Goal: Information Seeking & Learning: Understand process/instructions

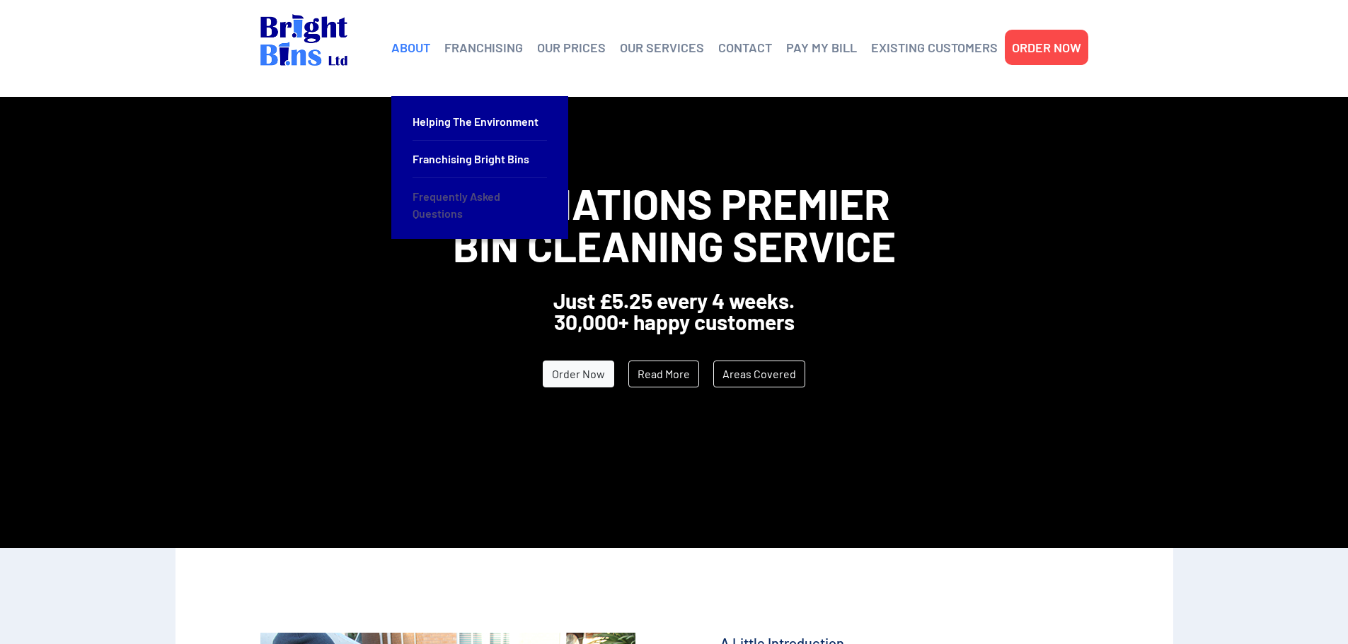
click at [466, 200] on link "Frequently Asked Questions" at bounding box center [479, 205] width 134 height 54
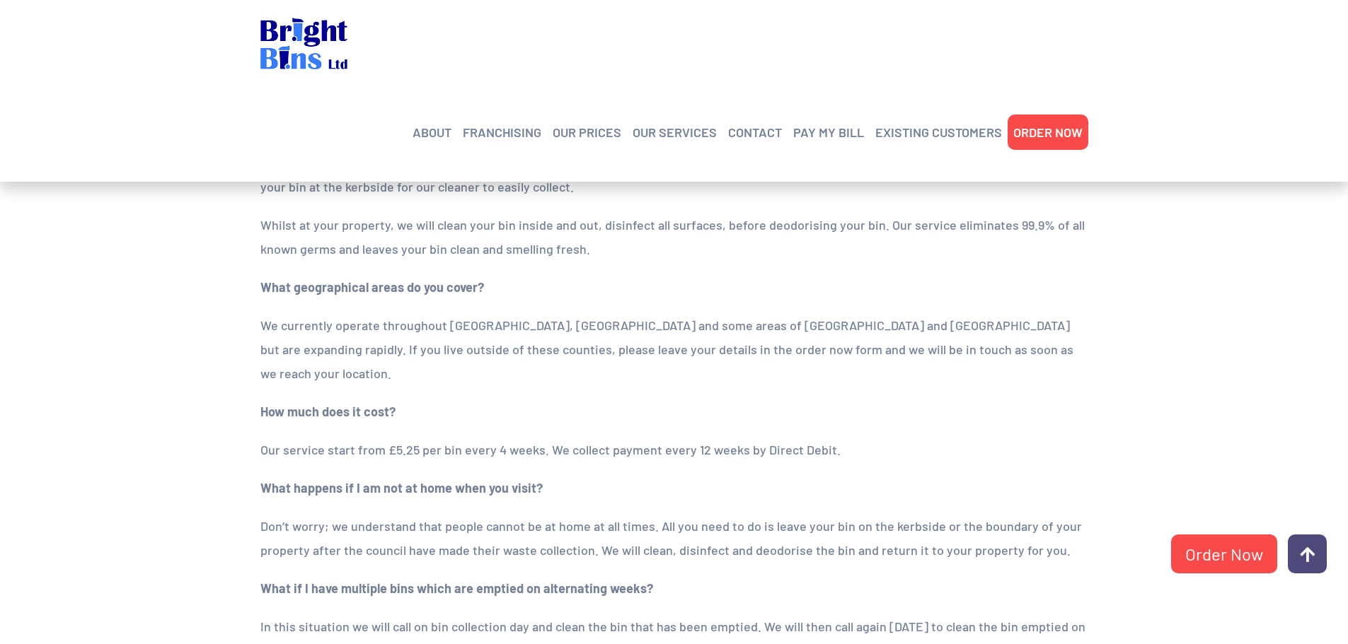
scroll to position [566, 0]
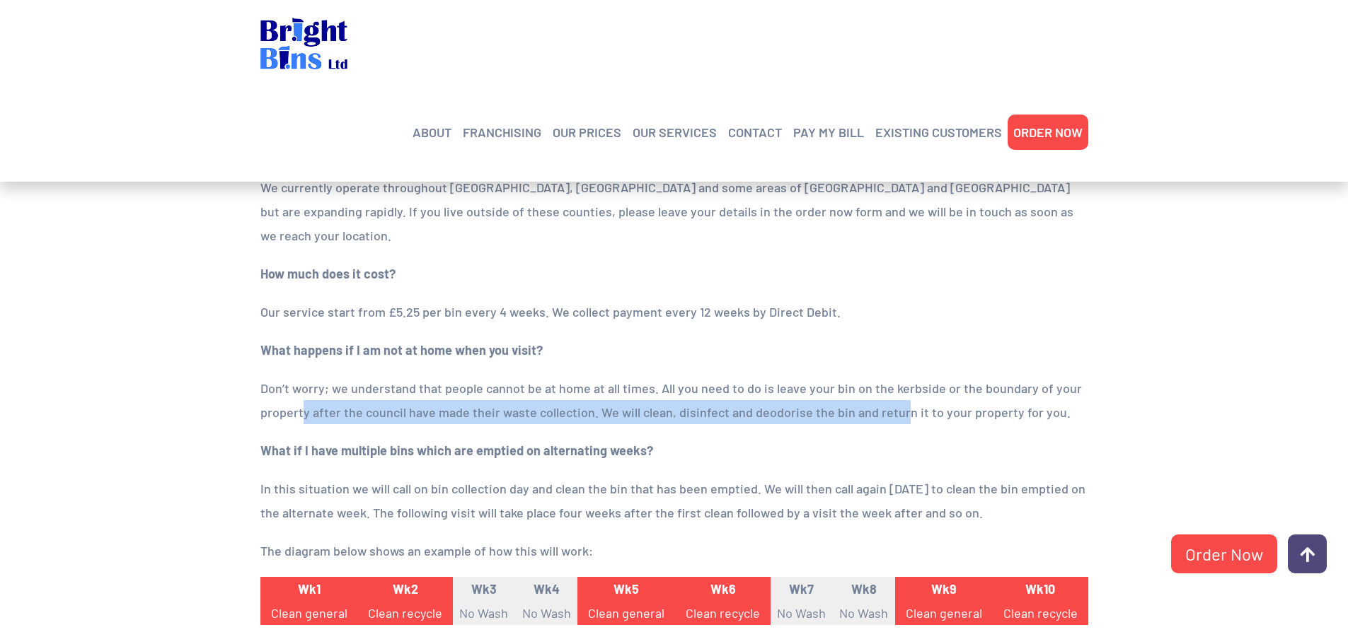
drag, startPoint x: 305, startPoint y: 390, endPoint x: 898, endPoint y: 398, distance: 593.6
click at [896, 399] on p "Don’t worry; we understand that people cannot be at home at all times. All you …" at bounding box center [674, 400] width 828 height 48
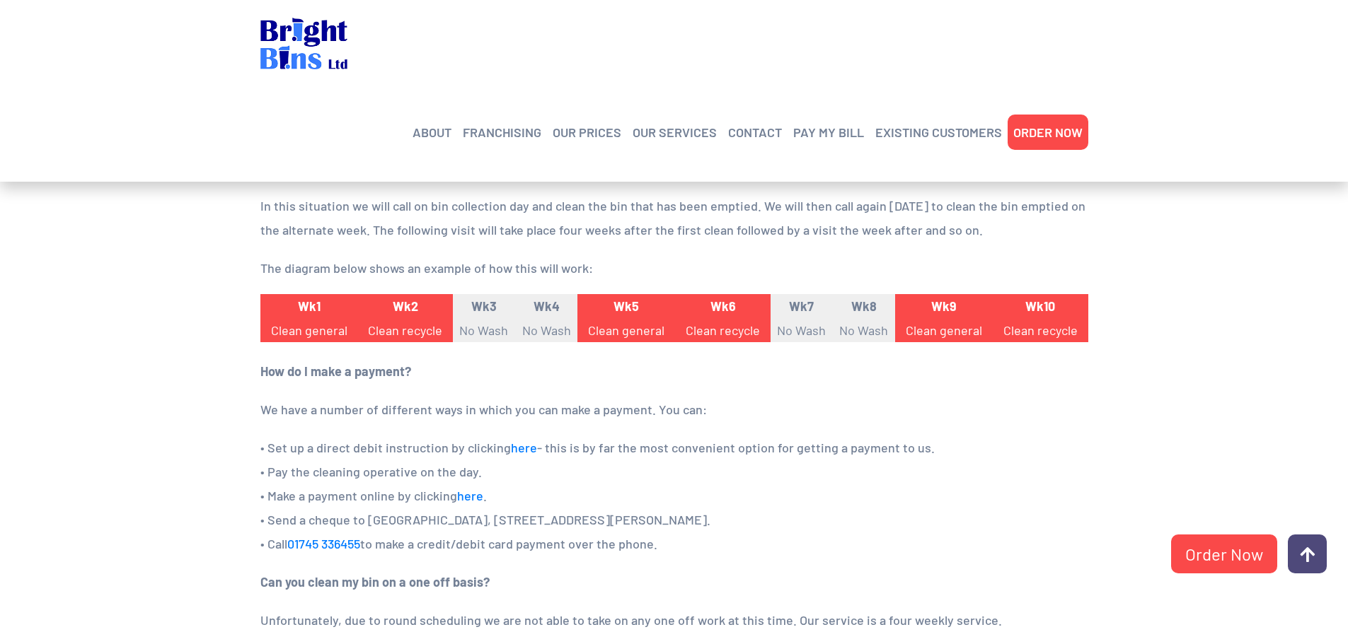
scroll to position [778, 0]
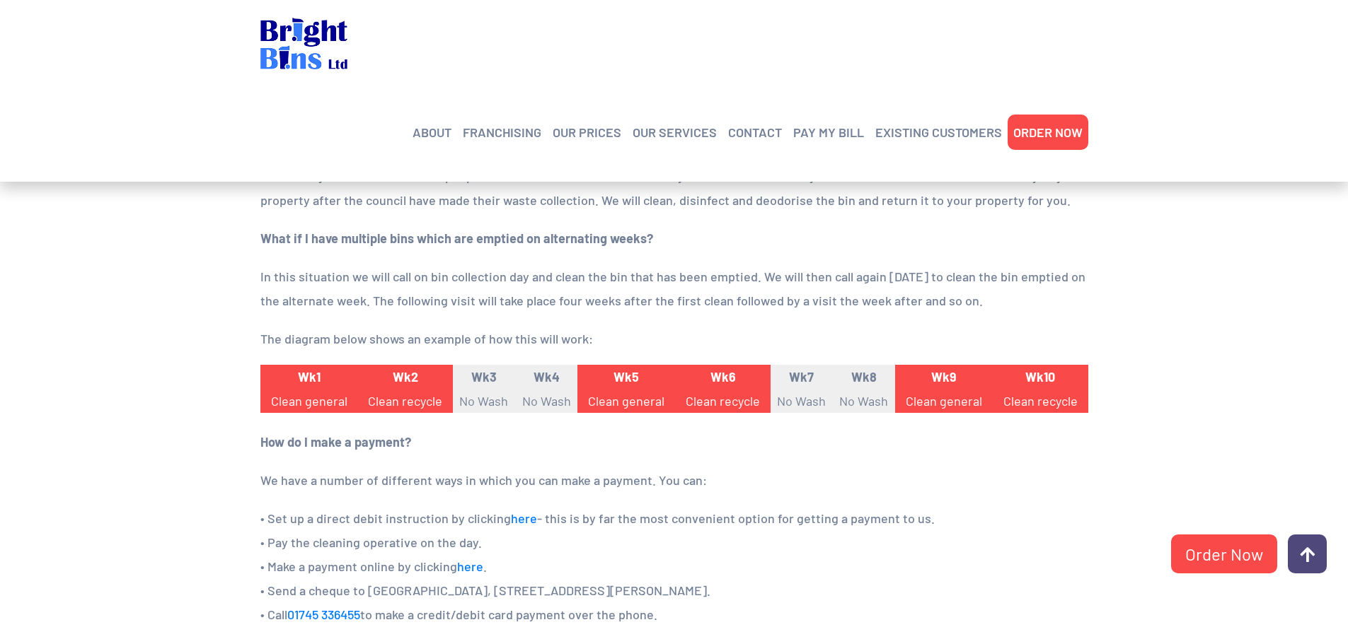
click at [851, 327] on p "The diagram below shows an example of how this will work:" at bounding box center [674, 339] width 828 height 24
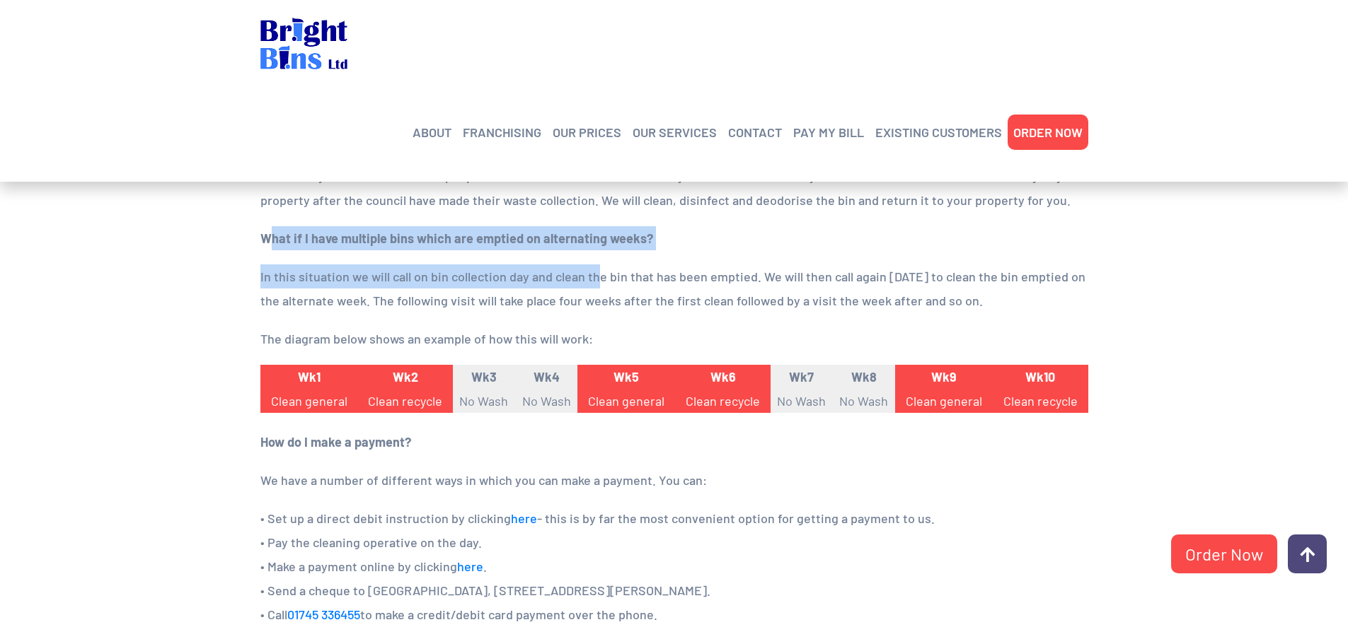
drag, startPoint x: 274, startPoint y: 217, endPoint x: 596, endPoint y: 229, distance: 321.4
click at [596, 229] on div "How does the domestic cleaning process work? We will visit your home to clean y…" at bounding box center [674, 232] width 828 height 941
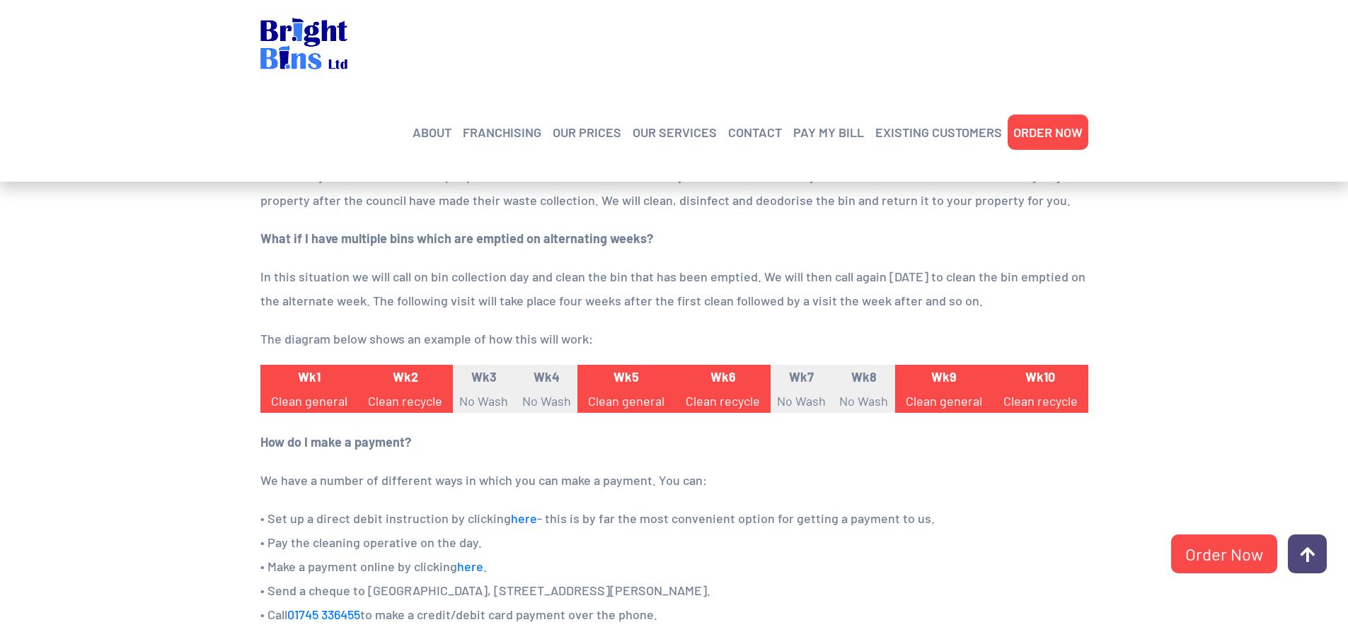
click at [608, 233] on div "How does the domestic cleaning process work? We will visit your home to clean y…" at bounding box center [674, 232] width 828 height 941
drag, startPoint x: 260, startPoint y: 254, endPoint x: 1041, endPoint y: 271, distance: 781.1
click at [1041, 271] on div "How does the domestic cleaning process work? We will visit your home to clean y…" at bounding box center [674, 239] width 849 height 955
click at [1043, 289] on div "How does the domestic cleaning process work? We will visit your home to clean y…" at bounding box center [674, 232] width 828 height 941
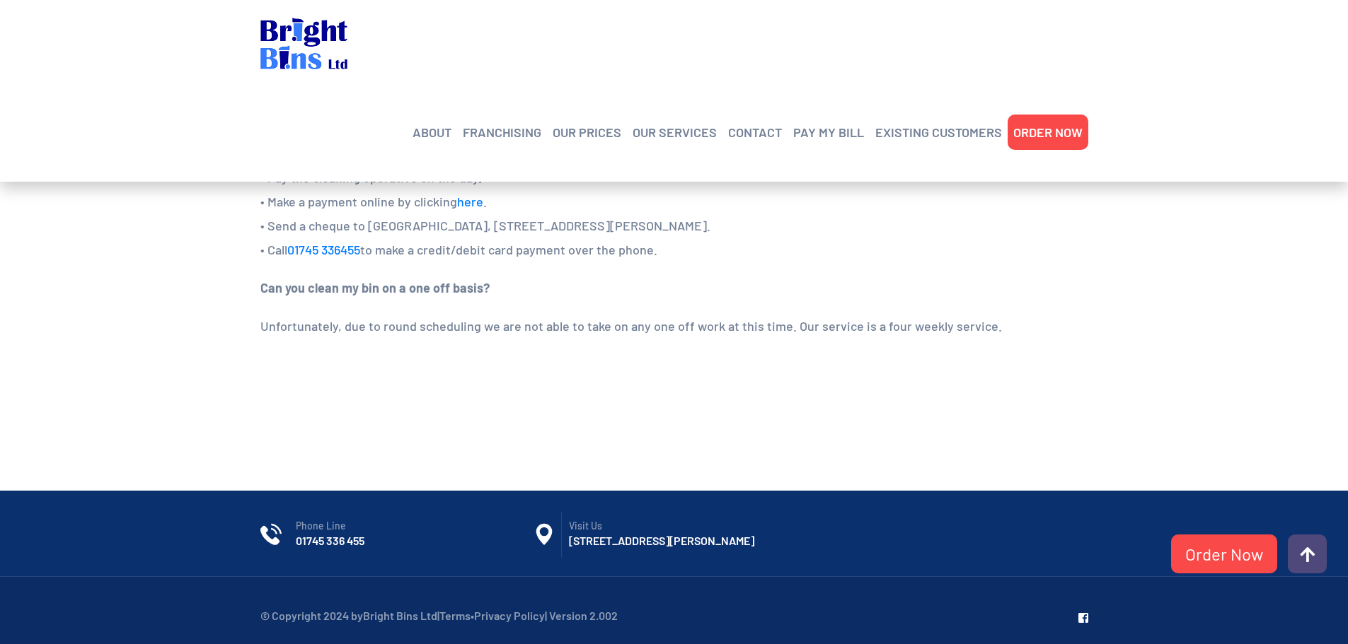
scroll to position [1149, 0]
